Goal: Task Accomplishment & Management: Manage account settings

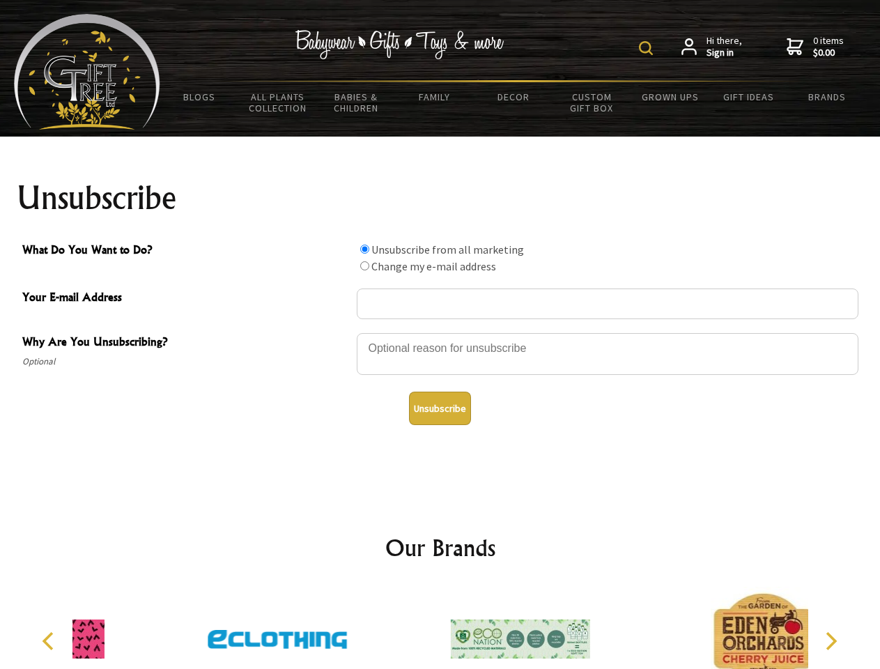
click at [648, 48] on img at bounding box center [646, 48] width 14 height 14
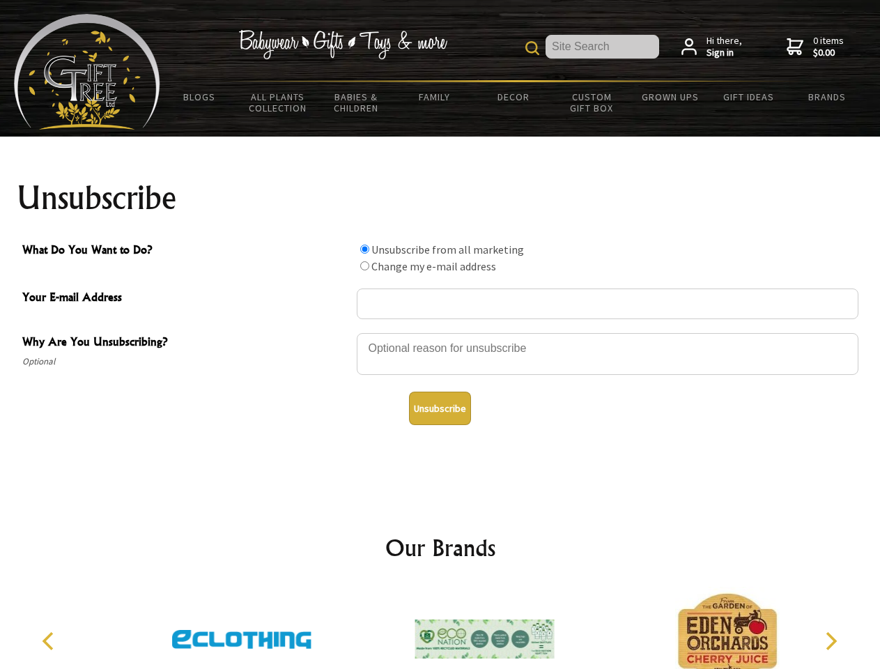
click at [440, 332] on div at bounding box center [608, 356] width 502 height 49
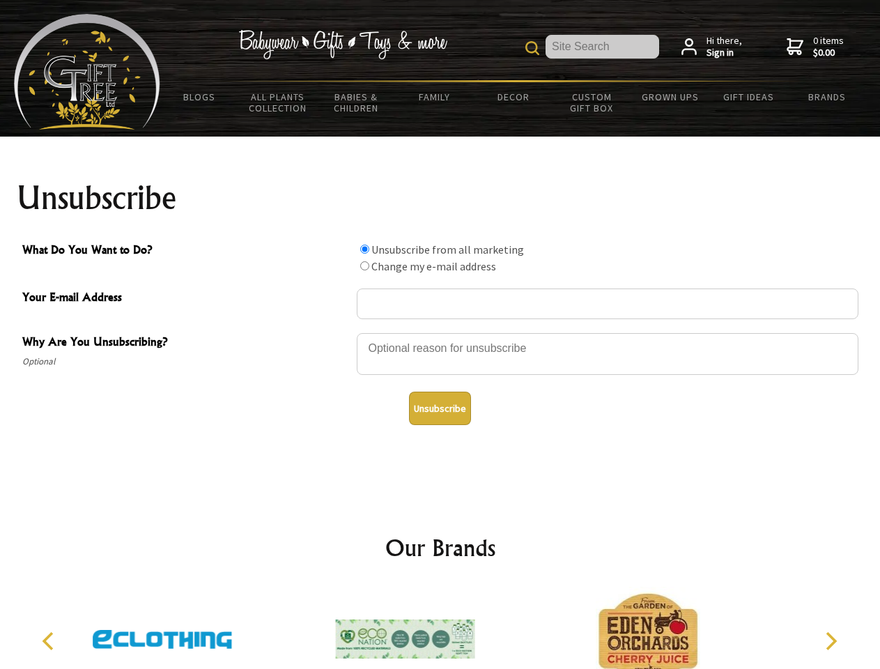
click at [364, 249] on input "What Do You Want to Do?" at bounding box center [364, 249] width 9 height 9
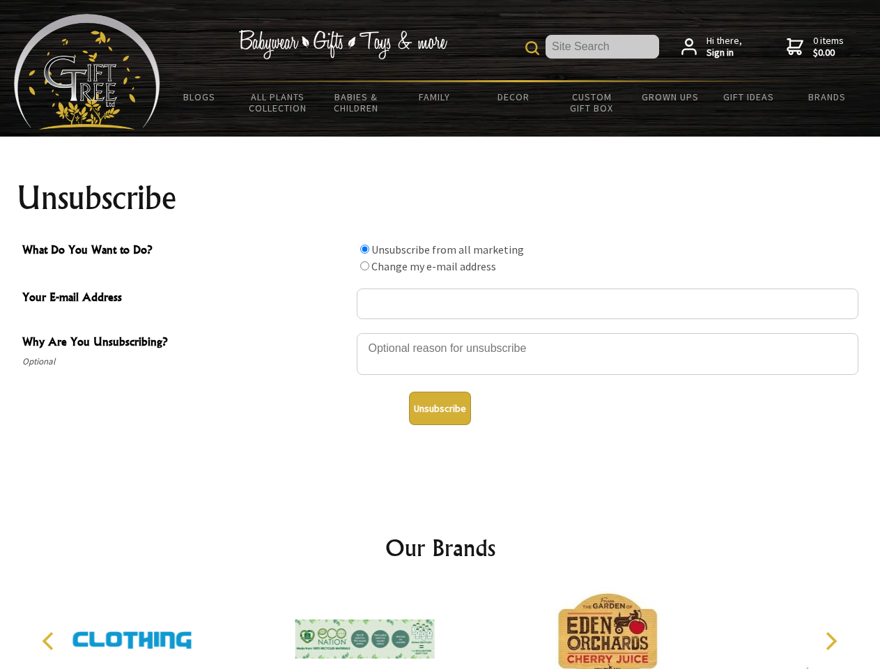
click at [364, 266] on input "What Do You Want to Do?" at bounding box center [364, 265] width 9 height 9
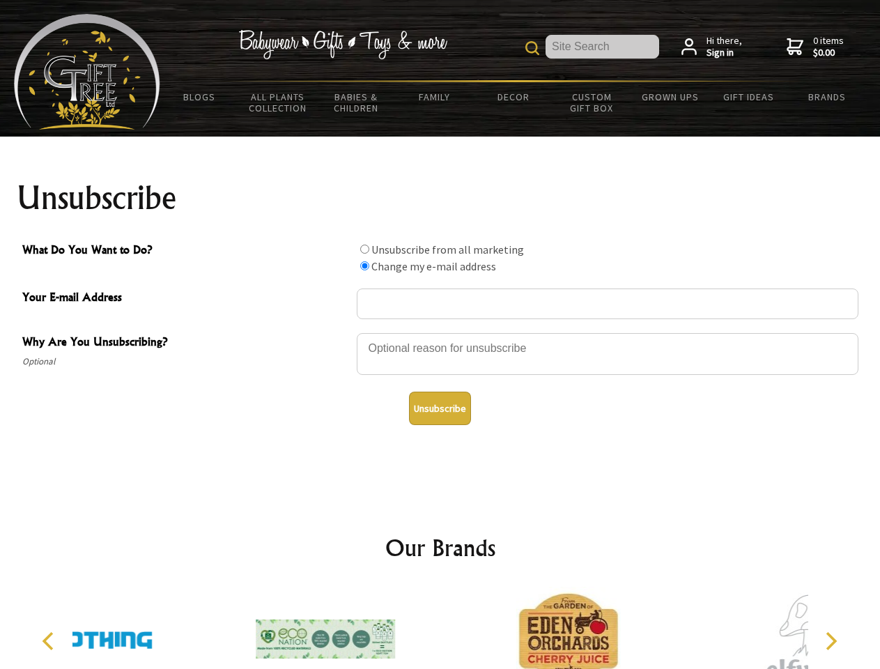
radio input "true"
click at [440, 408] on button "Unsubscribe" at bounding box center [440, 408] width 62 height 33
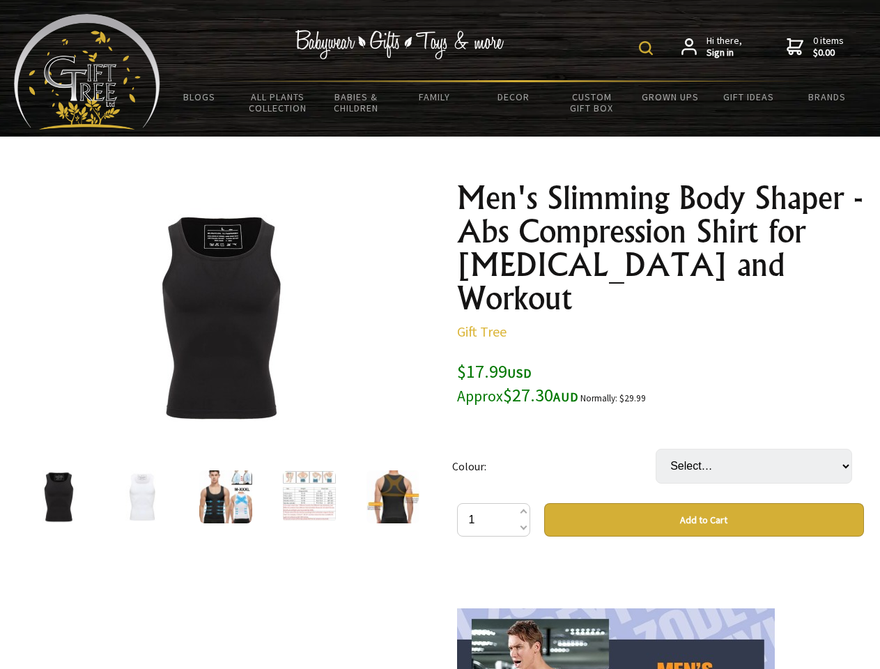
click at [648, 48] on img at bounding box center [646, 48] width 14 height 14
